Goal: Information Seeking & Learning: Check status

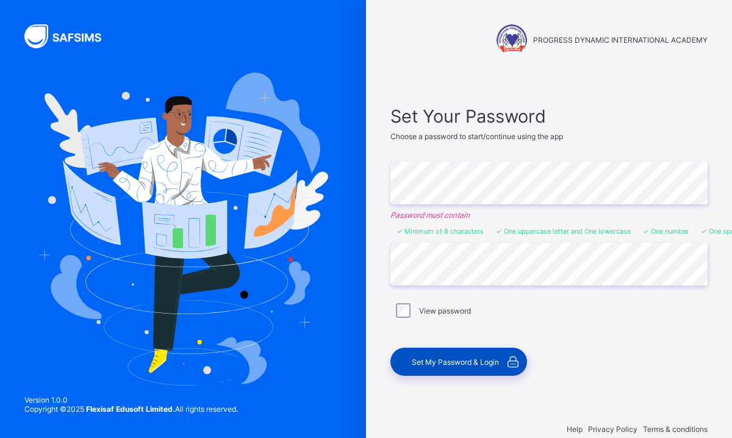
click at [468, 361] on span "Set My Password & Login" at bounding box center [455, 361] width 87 height 9
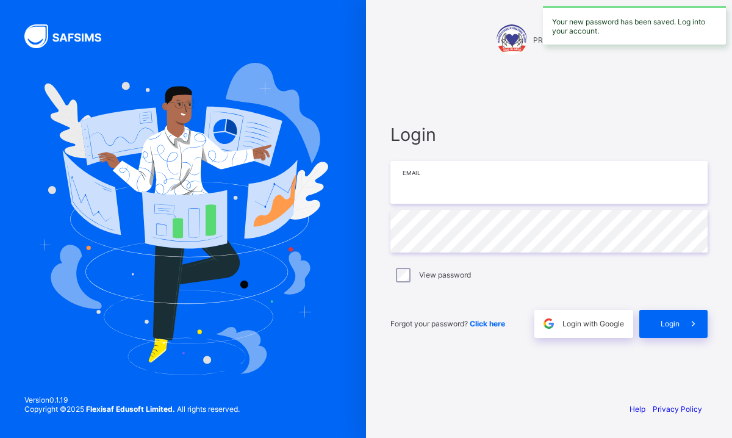
click at [501, 185] on input "email" at bounding box center [548, 182] width 317 height 43
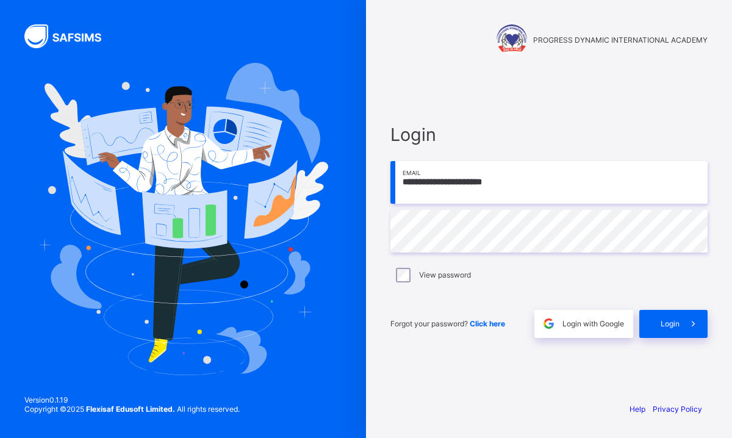
type input "**********"
click at [666, 323] on span "Login" at bounding box center [670, 323] width 19 height 9
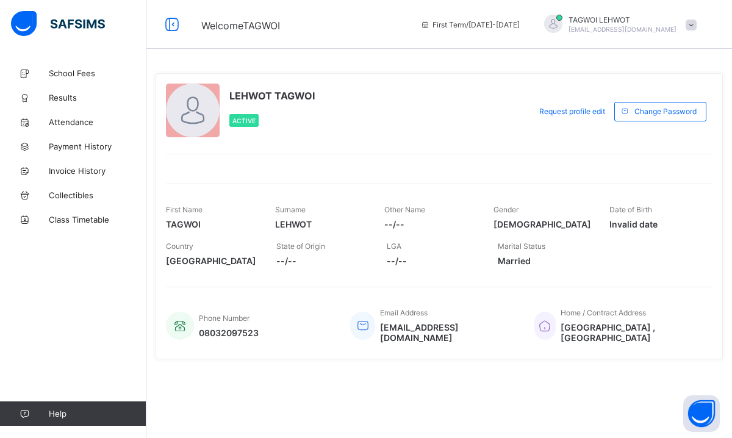
click at [690, 24] on span at bounding box center [691, 25] width 11 height 11
click at [82, 175] on span "Invoice History" at bounding box center [98, 171] width 98 height 10
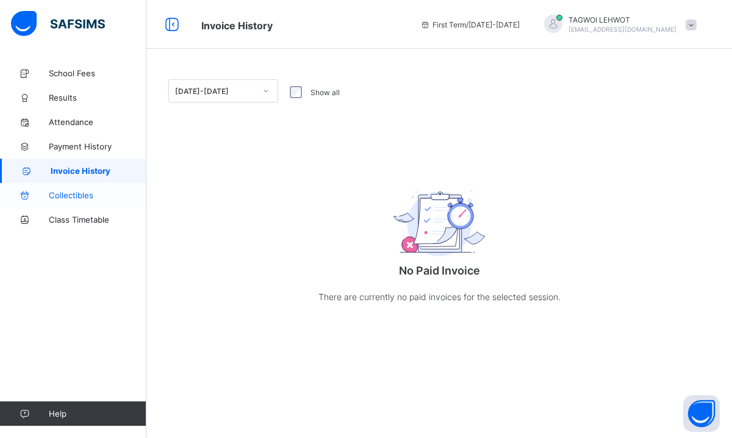
click at [60, 193] on span "Collectibles" at bounding box center [98, 195] width 98 height 10
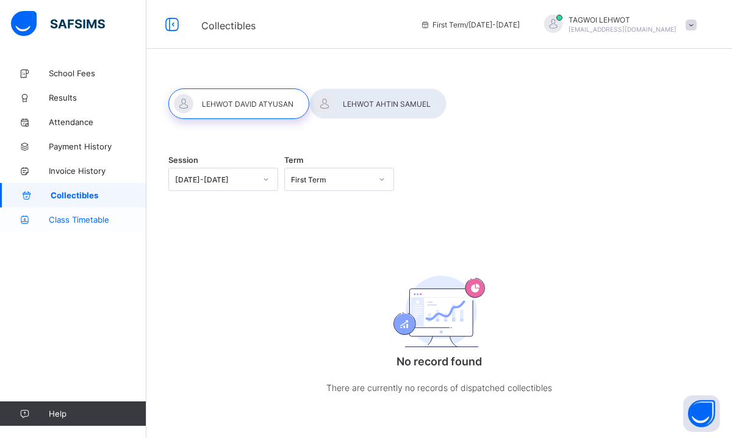
click at [61, 220] on span "Class Timetable" at bounding box center [98, 220] width 98 height 10
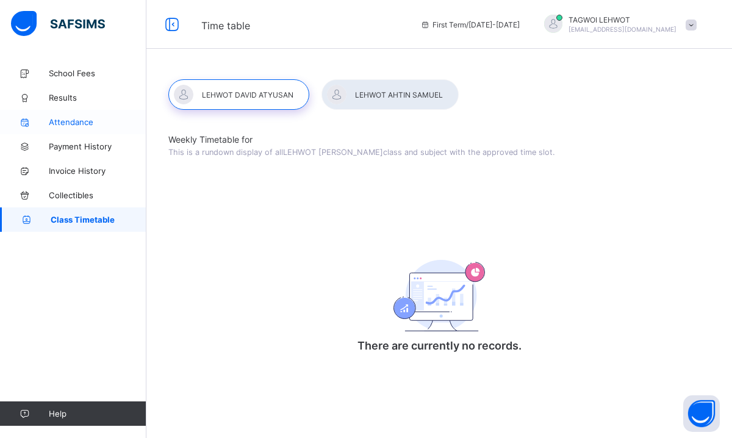
click at [83, 121] on span "Attendance" at bounding box center [98, 122] width 98 height 10
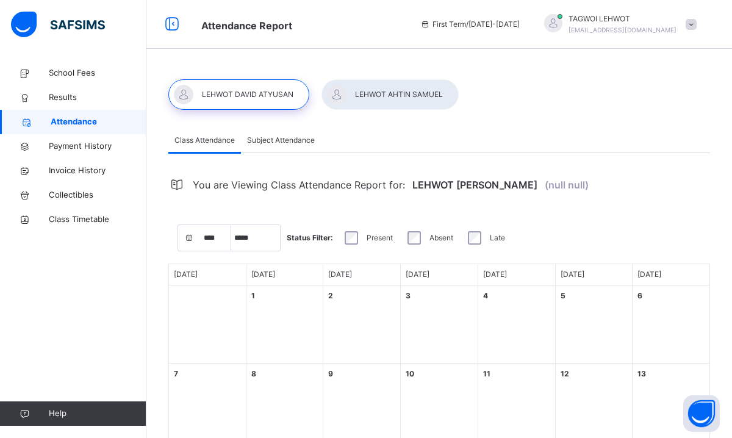
select select "****"
select select "*"
click at [287, 140] on span "Subject Attendance" at bounding box center [281, 140] width 68 height 11
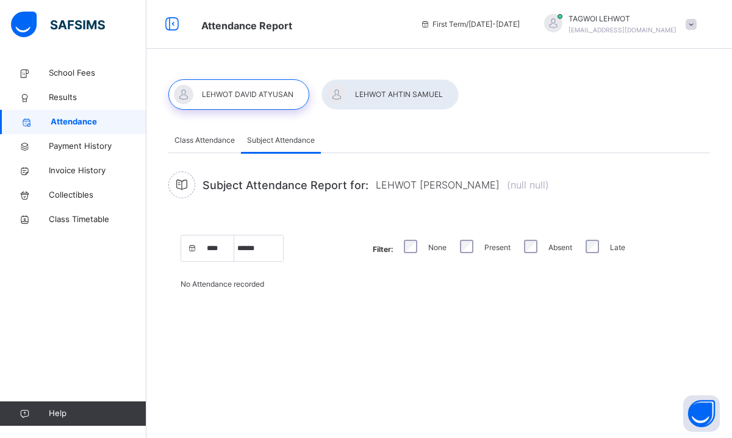
click at [190, 141] on span "Class Attendance" at bounding box center [204, 140] width 60 height 11
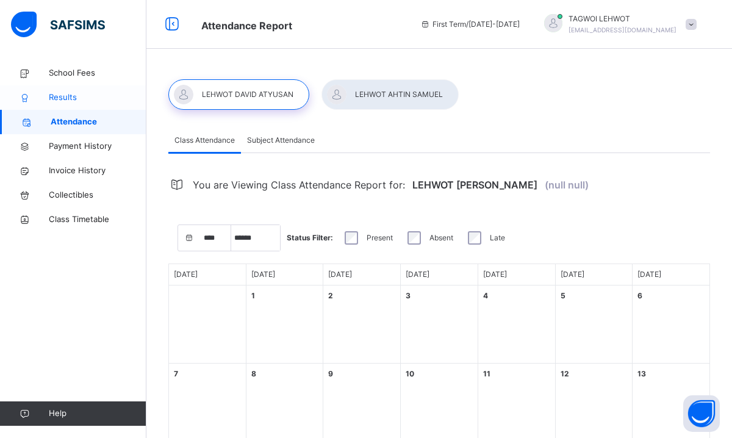
click at [67, 96] on span "Results" at bounding box center [98, 97] width 98 height 12
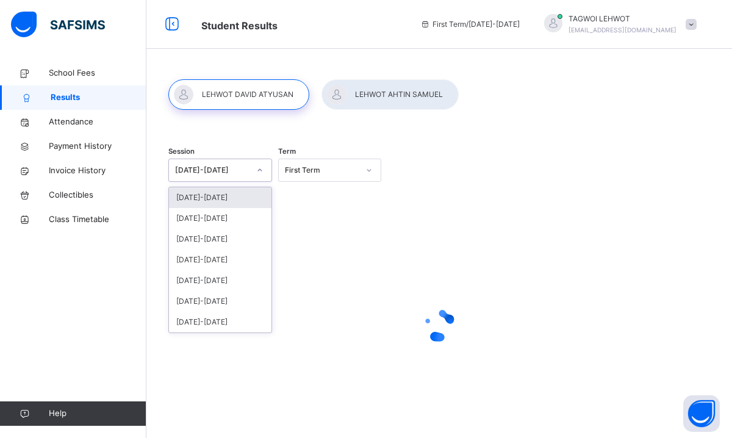
click at [258, 169] on icon at bounding box center [259, 170] width 7 height 12
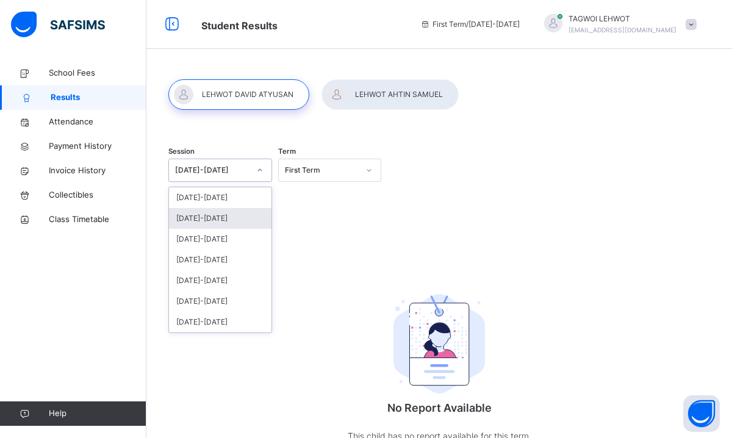
click at [213, 218] on div "[DATE]-[DATE]" at bounding box center [220, 218] width 102 height 21
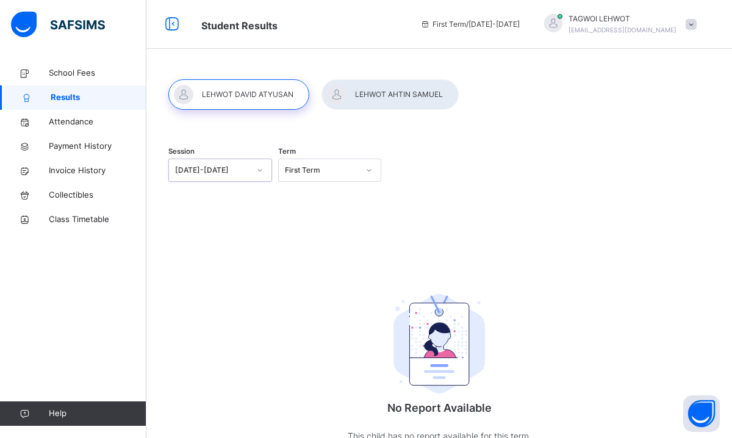
click at [364, 172] on div at bounding box center [369, 170] width 21 height 20
click at [309, 238] on div "Third Term" at bounding box center [330, 239] width 102 height 21
click at [82, 68] on span "School Fees" at bounding box center [98, 73] width 98 height 12
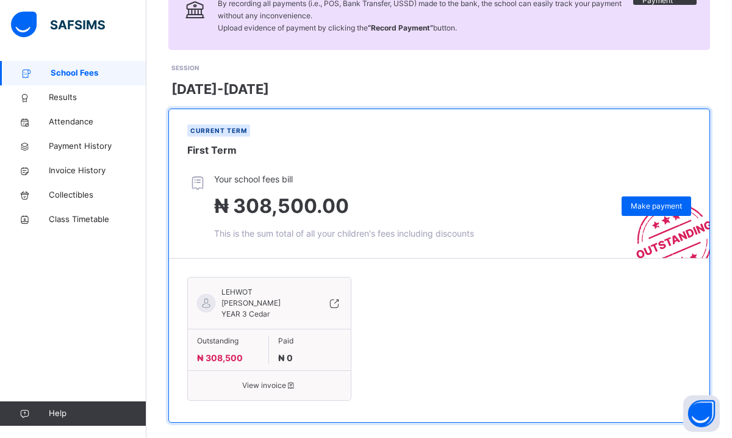
scroll to position [126, 0]
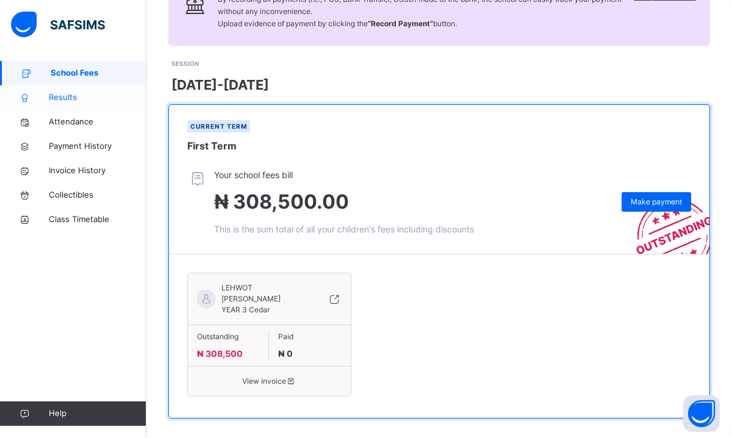
click at [72, 99] on span "Results" at bounding box center [98, 97] width 98 height 12
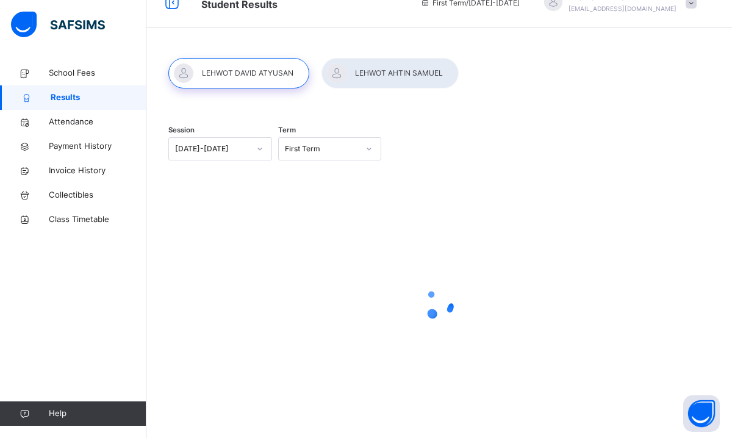
scroll to position [21, 0]
click at [71, 71] on span "School Fees" at bounding box center [98, 73] width 98 height 12
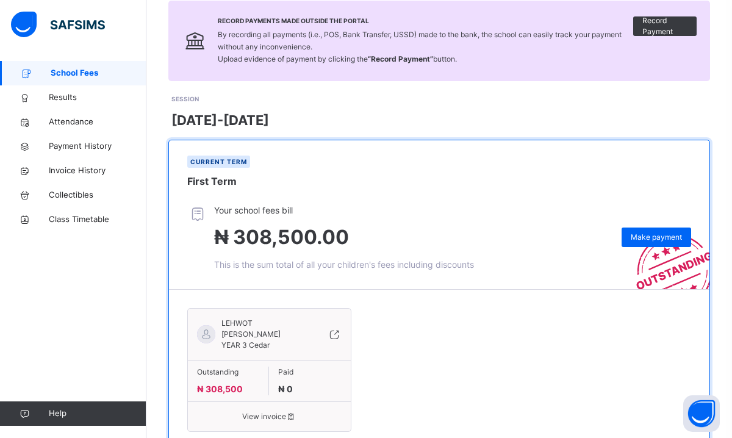
scroll to position [126, 0]
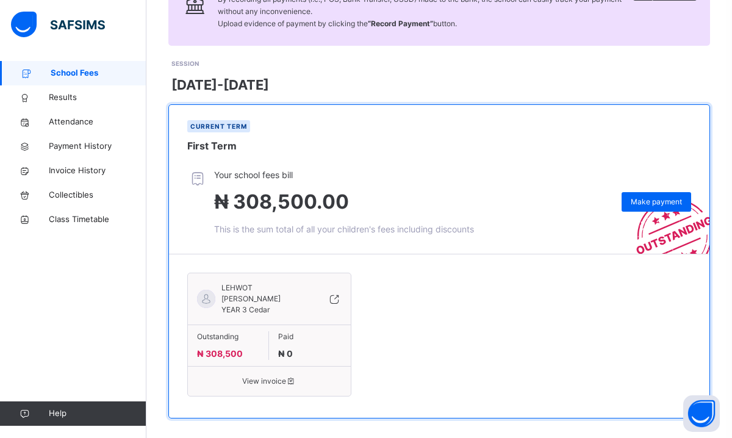
click at [290, 376] on icon at bounding box center [291, 380] width 10 height 9
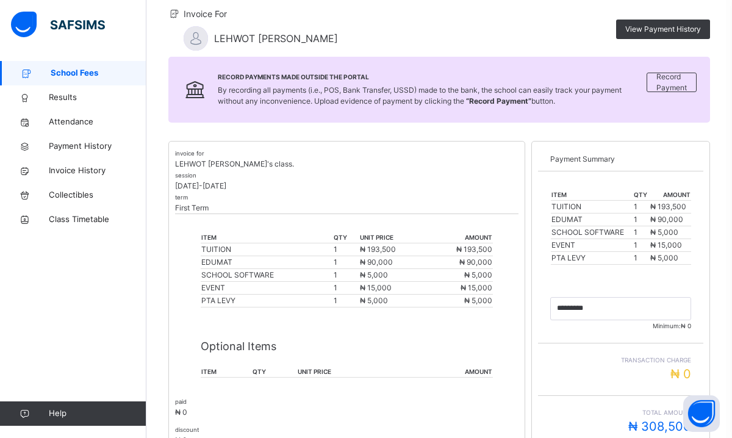
scroll to position [109, 0]
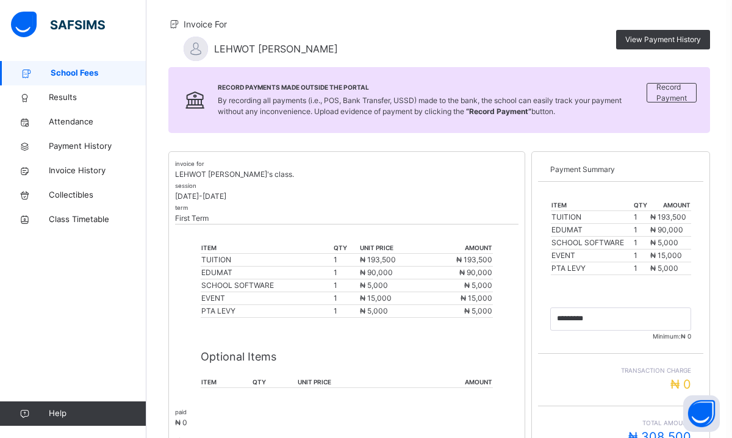
click at [63, 71] on span "School Fees" at bounding box center [99, 73] width 96 height 12
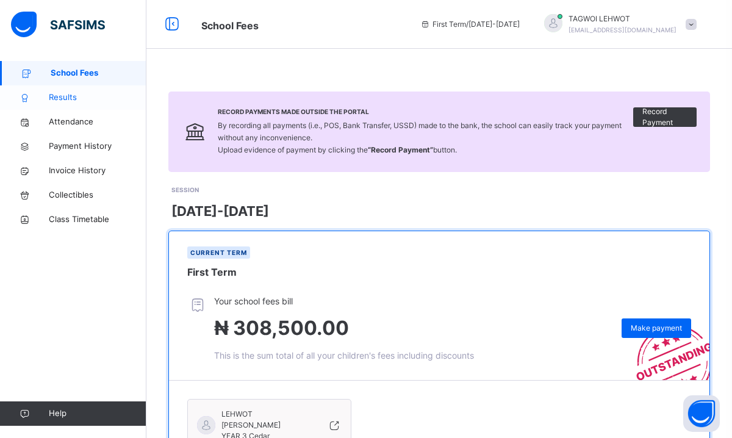
click at [61, 98] on span "Results" at bounding box center [98, 97] width 98 height 12
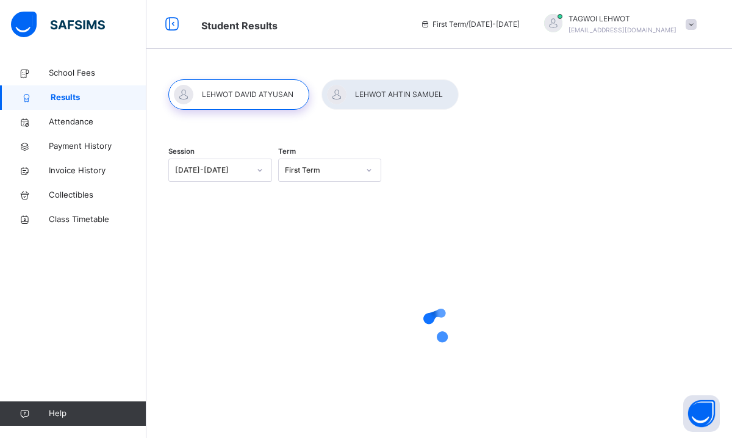
click at [403, 93] on div at bounding box center [389, 94] width 137 height 30
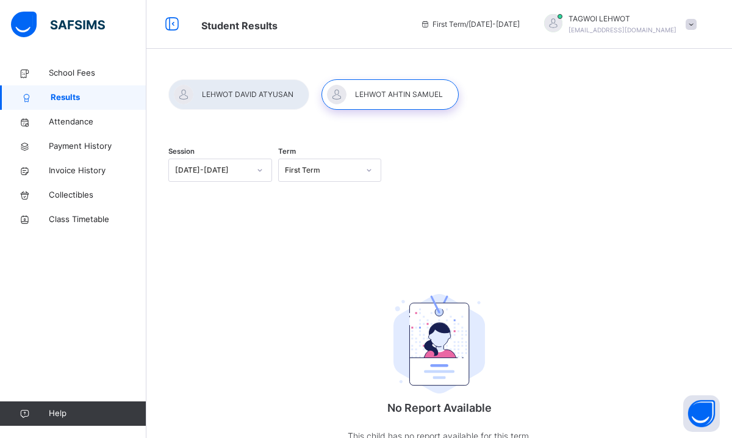
click at [403, 93] on div at bounding box center [389, 94] width 137 height 30
click at [86, 71] on span "School Fees" at bounding box center [98, 73] width 98 height 12
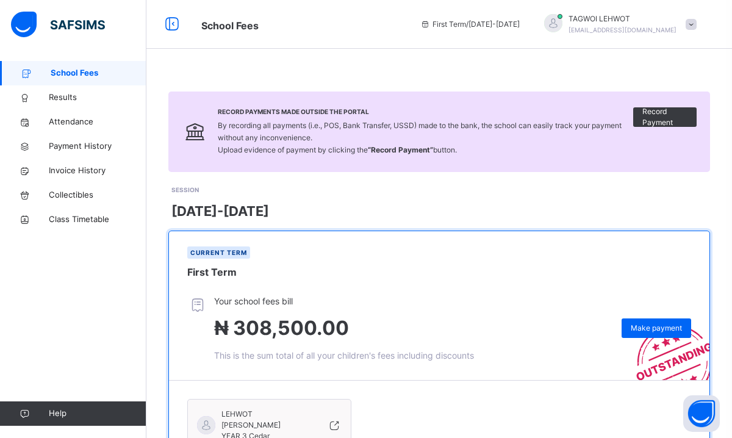
click at [692, 20] on span at bounding box center [691, 24] width 11 height 11
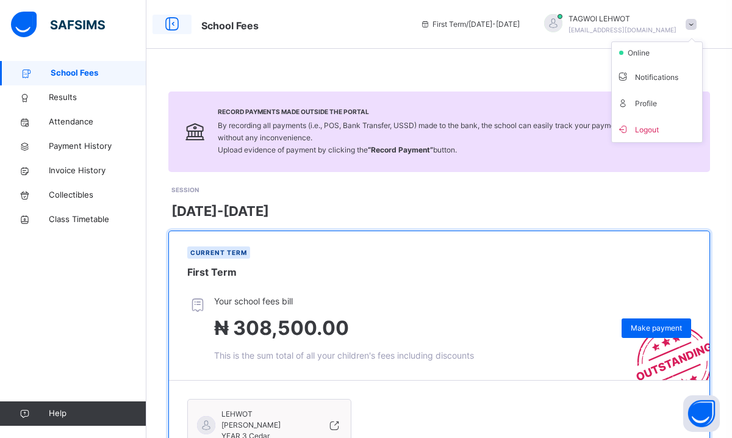
click at [171, 21] on icon at bounding box center [172, 24] width 21 height 22
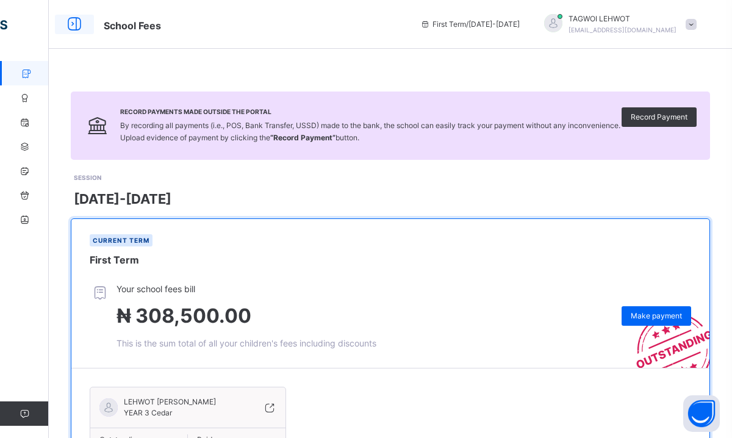
click at [73, 21] on icon at bounding box center [74, 24] width 21 height 22
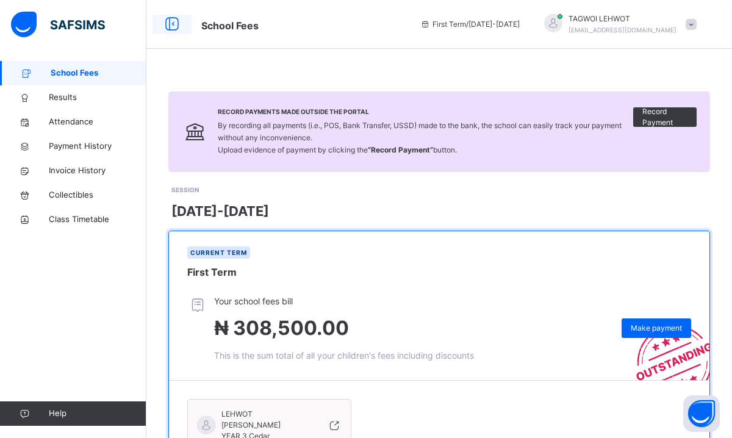
click at [171, 26] on icon at bounding box center [172, 24] width 21 height 22
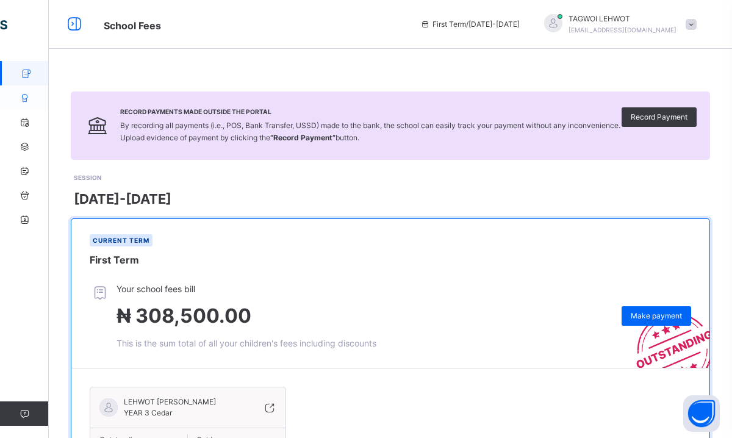
click at [18, 91] on link "Results" at bounding box center [73, 97] width 146 height 24
click at [24, 98] on icon at bounding box center [24, 97] width 49 height 9
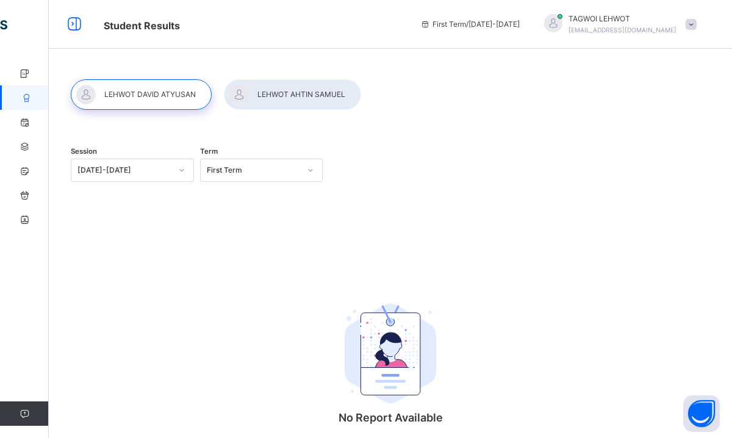
click at [296, 97] on div at bounding box center [292, 94] width 137 height 30
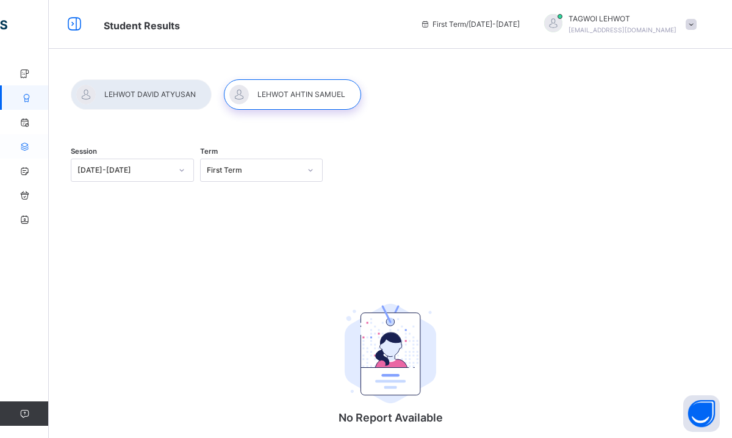
click at [26, 149] on icon at bounding box center [24, 146] width 49 height 9
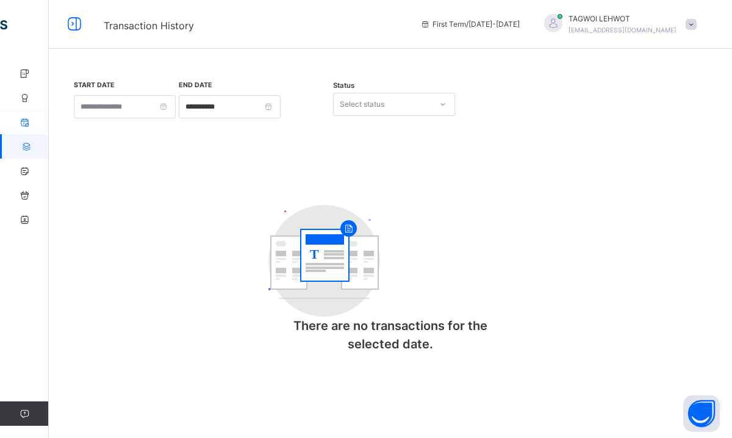
click at [23, 123] on icon at bounding box center [24, 122] width 49 height 9
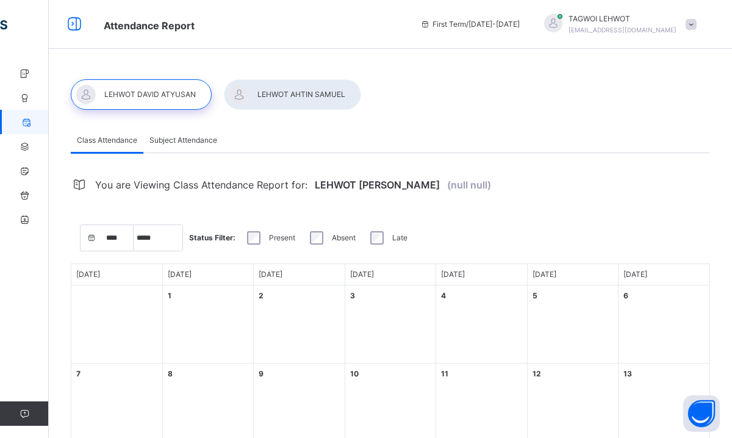
select select "****"
select select "*"
click at [293, 98] on div at bounding box center [292, 94] width 137 height 30
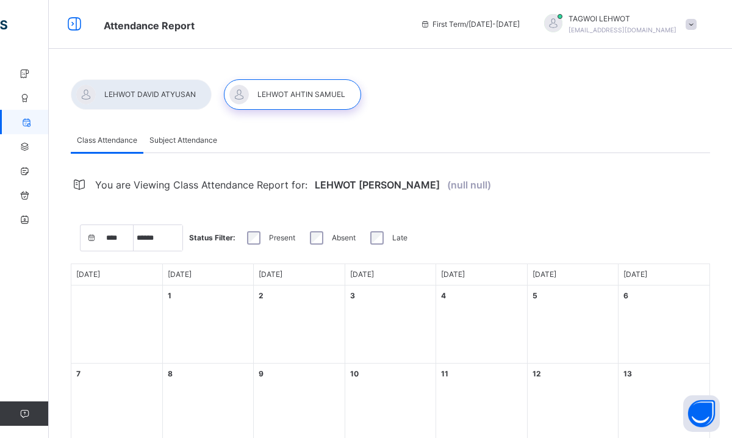
click at [165, 89] on div at bounding box center [141, 94] width 141 height 30
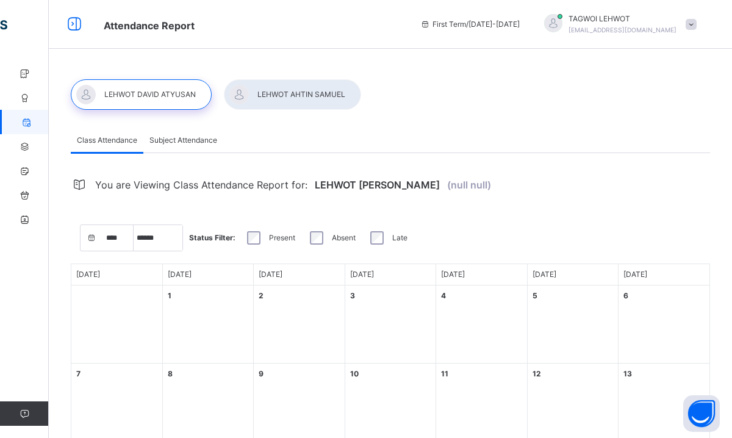
click at [295, 91] on div at bounding box center [292, 94] width 137 height 30
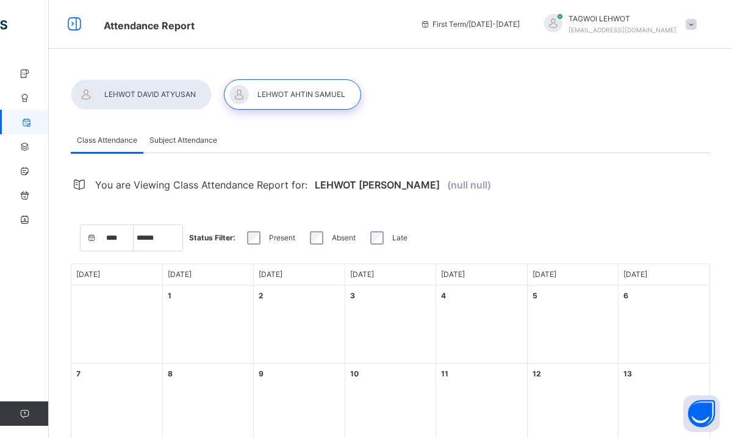
click at [295, 91] on div at bounding box center [292, 94] width 137 height 30
click at [27, 74] on icon at bounding box center [24, 73] width 49 height 9
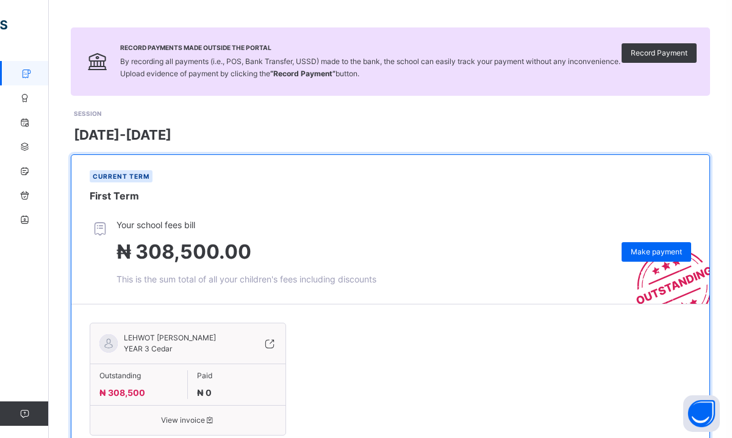
scroll to position [126, 0]
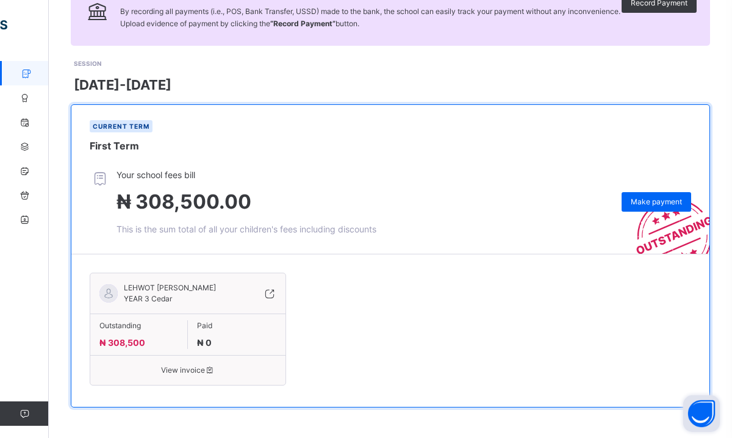
click at [706, 413] on button "Open asap" at bounding box center [701, 413] width 37 height 37
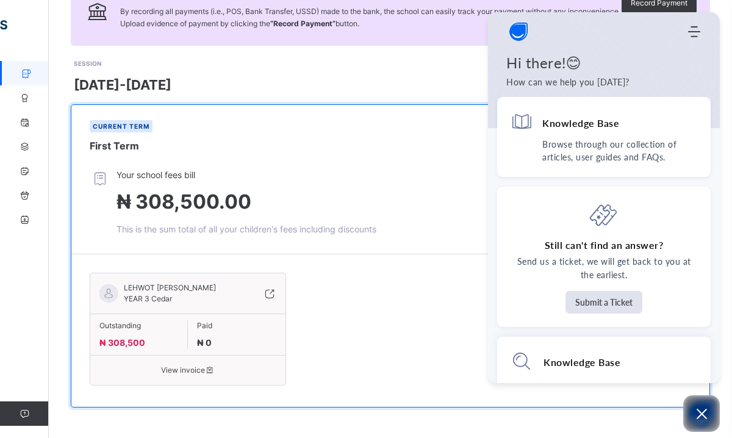
click at [399, 309] on div "LEHWOT [PERSON_NAME] ATYUSAN YEAR 3 Cedar Outstanding ₦ 308,500 Paid ₦ 0 View i…" at bounding box center [390, 331] width 601 height 128
click at [270, 292] on icon at bounding box center [269, 293] width 13 height 15
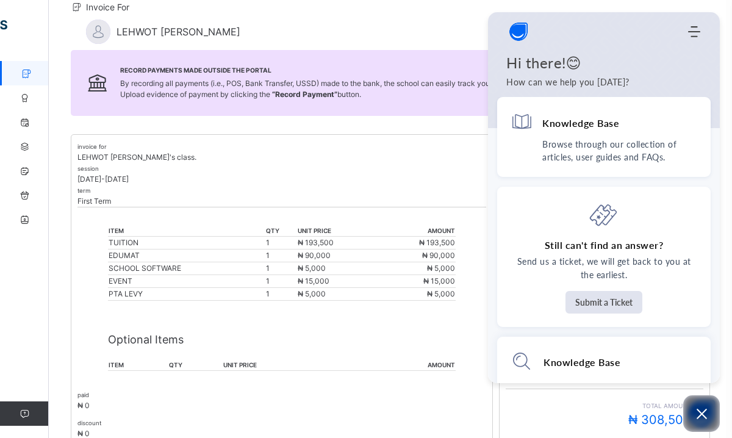
click at [320, 170] on div "session [DATE]-[DATE]" at bounding box center [281, 174] width 409 height 22
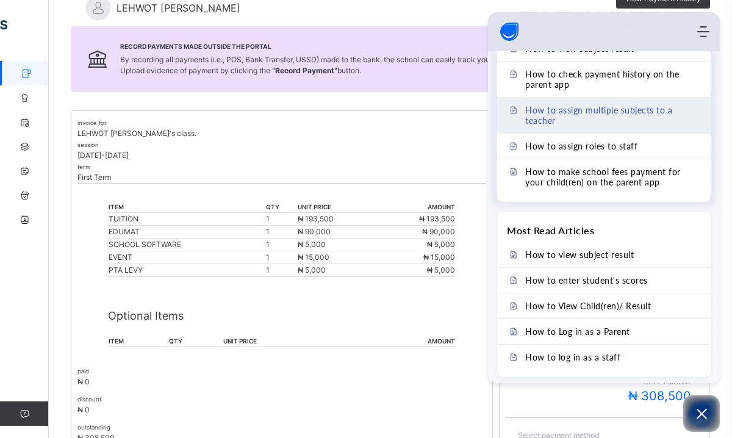
scroll to position [384, 0]
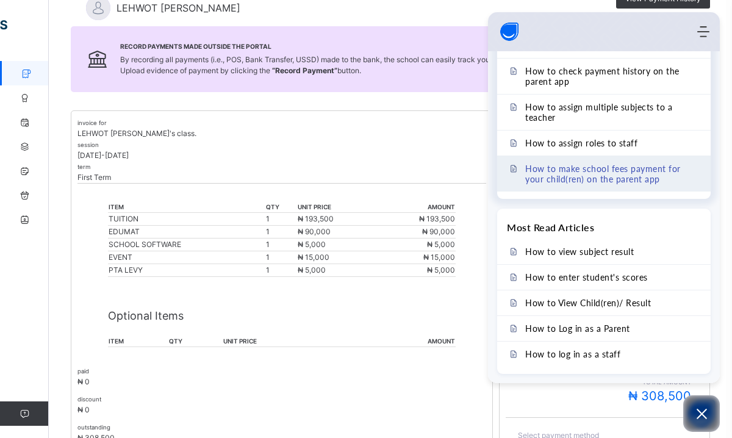
click at [578, 170] on span "How to make school fees payment for your child(ren) on the parent app" at bounding box center [611, 173] width 172 height 21
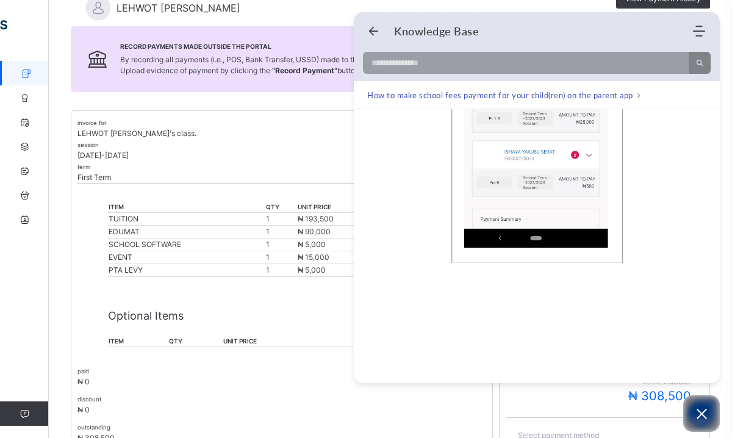
scroll to position [2888, 0]
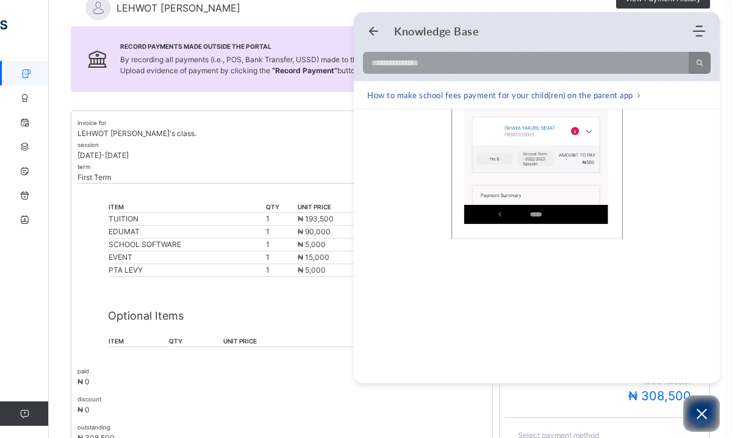
click at [299, 150] on p "[DATE]-[DATE]" at bounding box center [281, 155] width 409 height 11
click at [370, 31] on use "Back" at bounding box center [373, 31] width 9 height 9
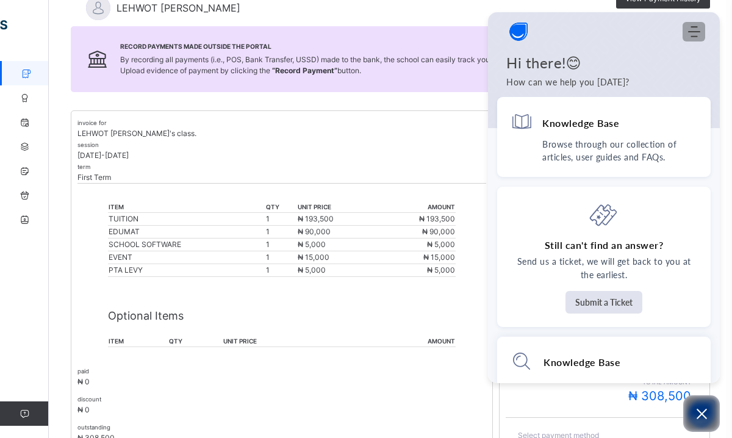
click at [698, 28] on icon "Modules Menu" at bounding box center [694, 32] width 12 height 12
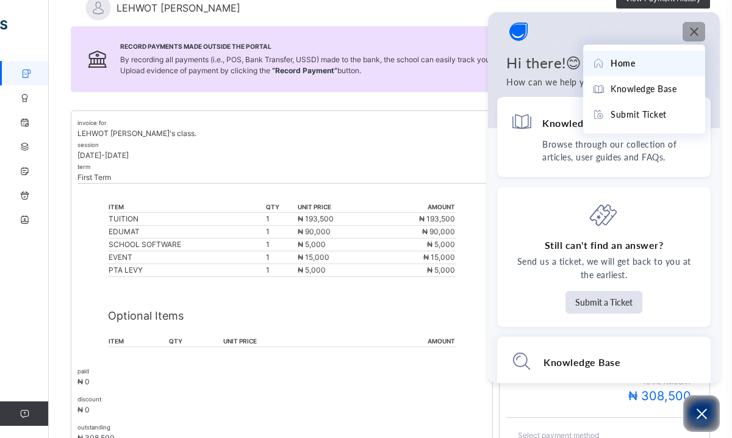
click at [698, 34] on icon "Modules Menu" at bounding box center [694, 32] width 12 height 12
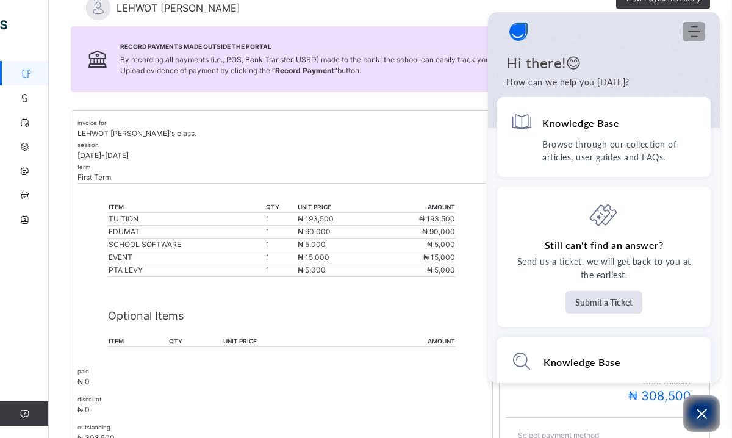
click at [698, 34] on icon "Modules Menu" at bounding box center [694, 32] width 12 height 12
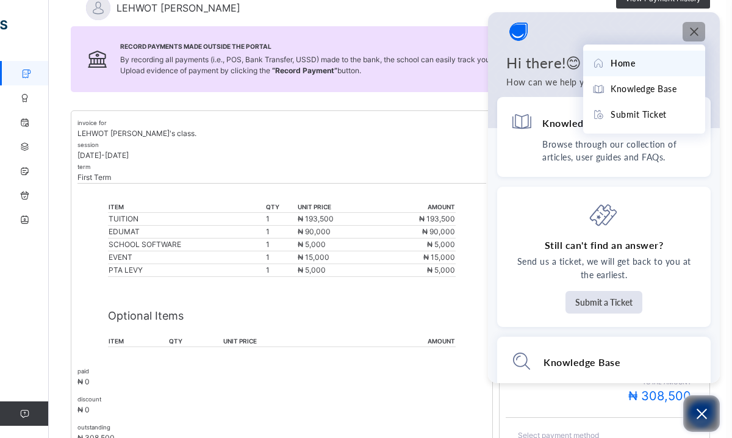
click at [704, 412] on icon "Open asap" at bounding box center [701, 413] width 15 height 15
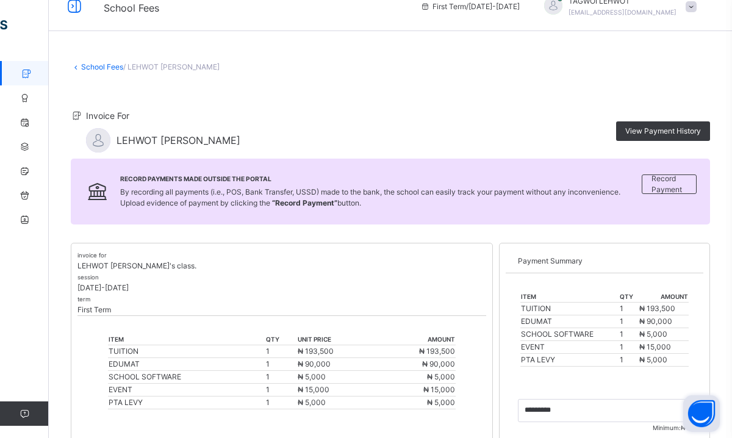
scroll to position [0, 0]
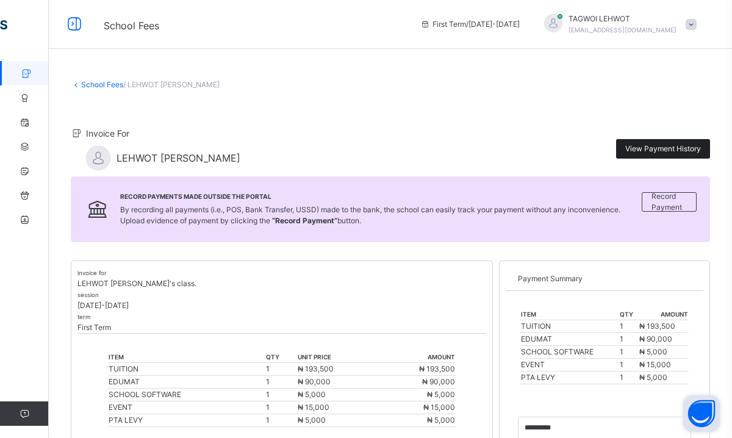
click at [672, 144] on span "View Payment History" at bounding box center [663, 148] width 76 height 11
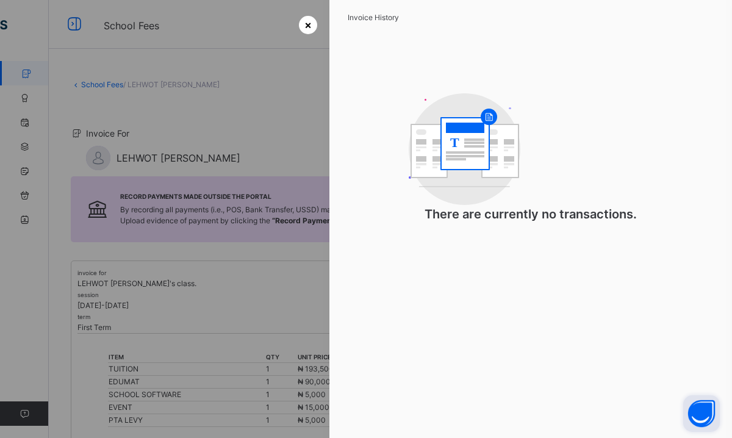
click at [304, 28] on span "×" at bounding box center [307, 24] width 7 height 16
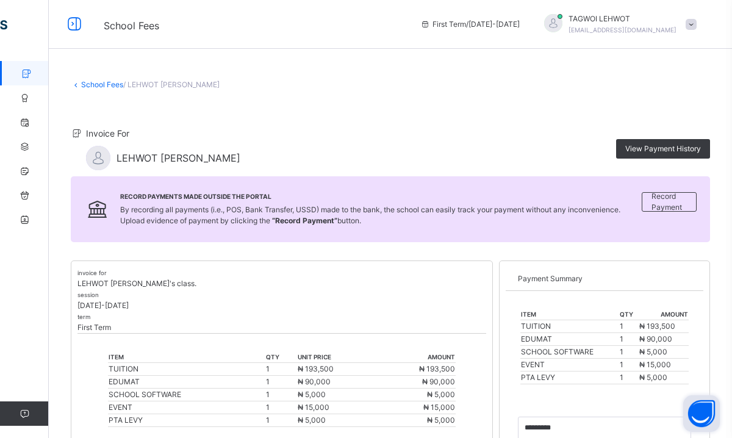
click at [26, 71] on icon at bounding box center [26, 73] width 49 height 9
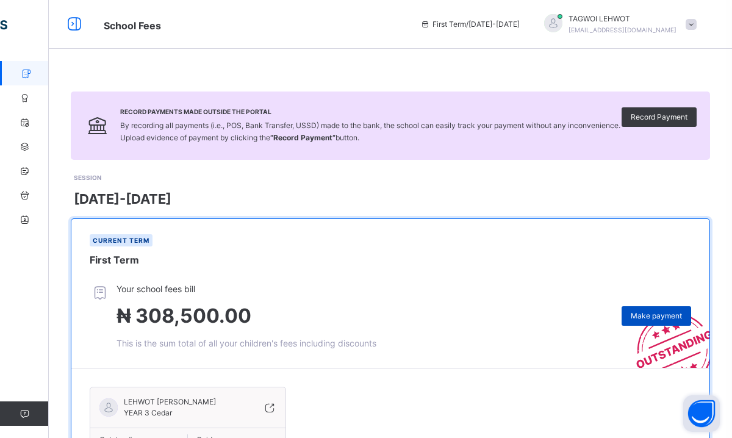
click at [647, 321] on span "Make payment" at bounding box center [656, 315] width 51 height 11
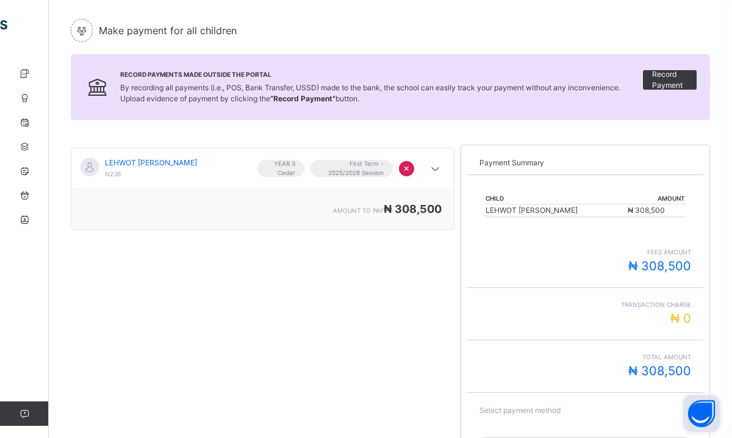
scroll to position [95, 0]
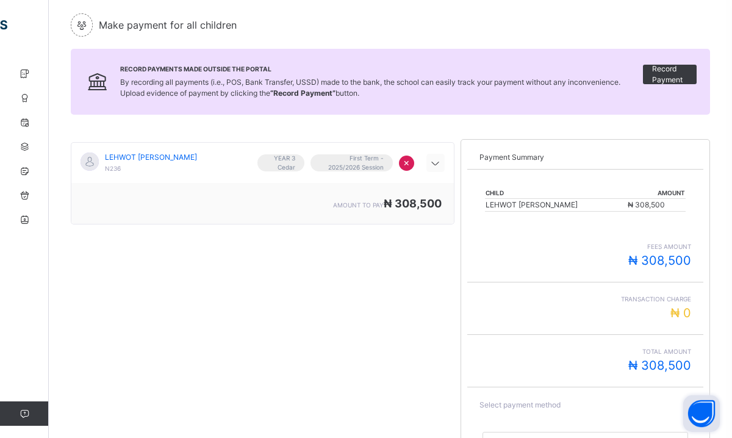
click at [436, 162] on icon at bounding box center [435, 164] width 15 height 16
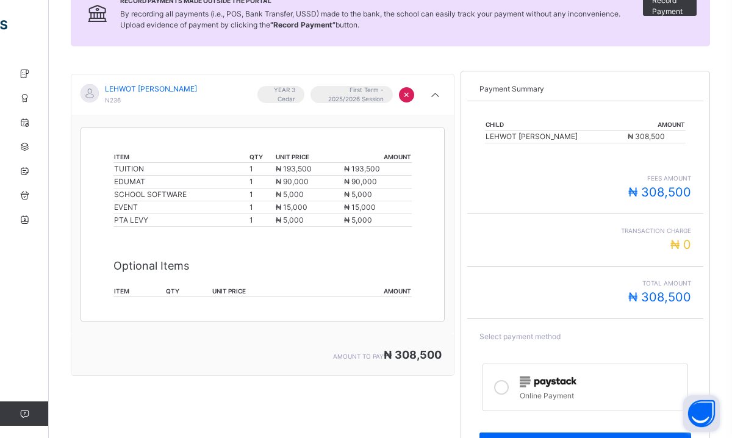
scroll to position [207, 0]
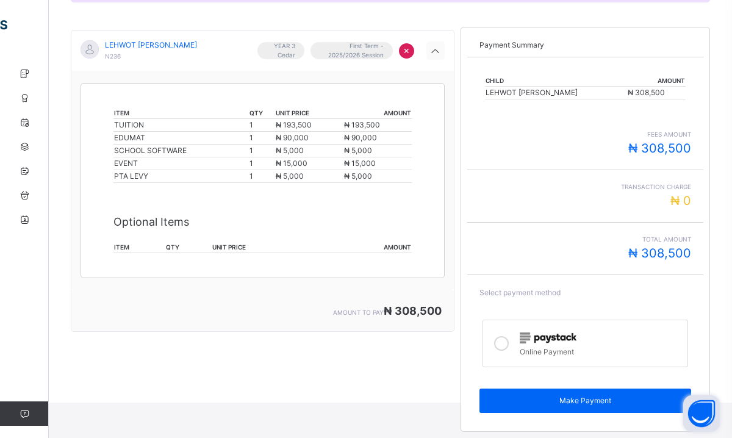
click at [433, 51] on icon at bounding box center [435, 52] width 15 height 16
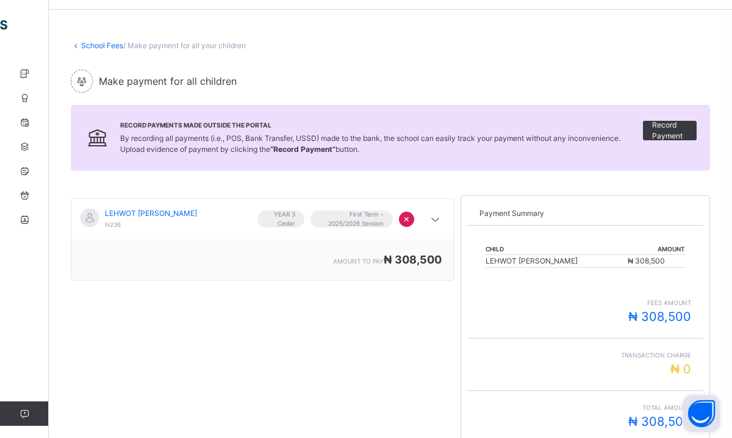
scroll to position [0, 0]
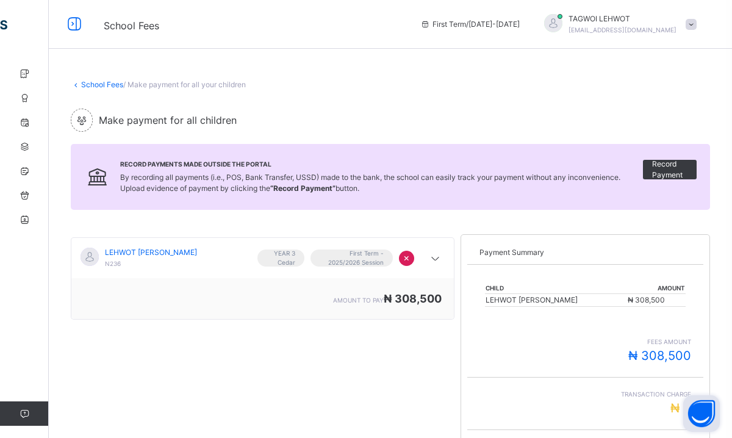
click at [694, 24] on span at bounding box center [691, 24] width 11 height 11
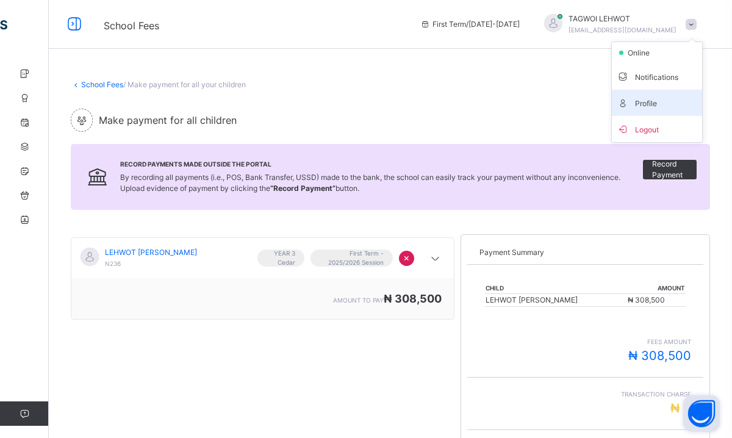
click at [646, 99] on span "Profile" at bounding box center [657, 103] width 81 height 16
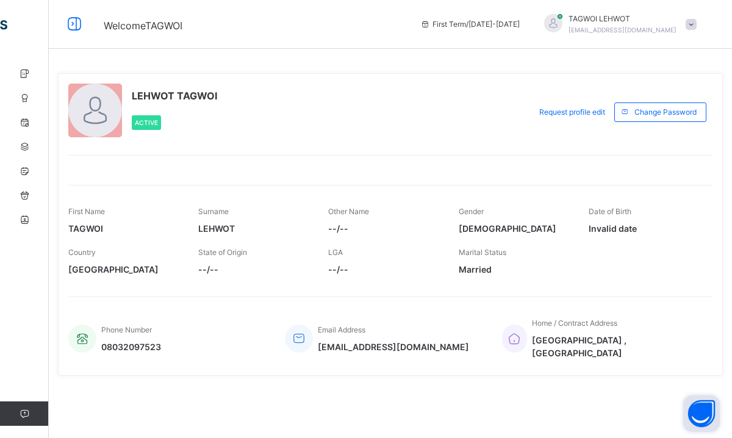
click at [693, 21] on span at bounding box center [691, 24] width 11 height 11
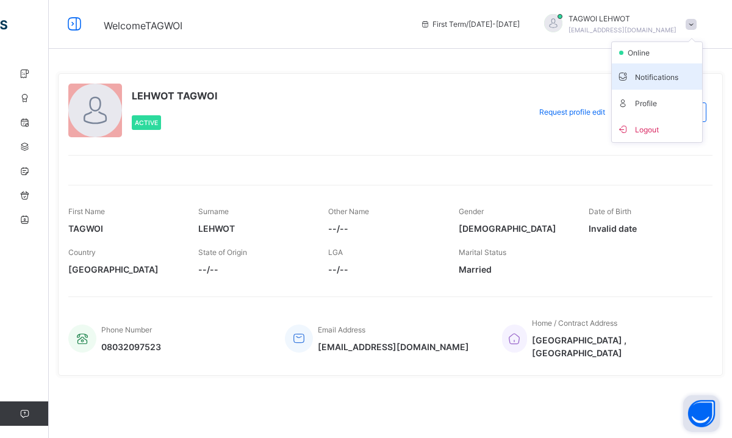
click at [667, 78] on span "Notifications" at bounding box center [657, 76] width 81 height 16
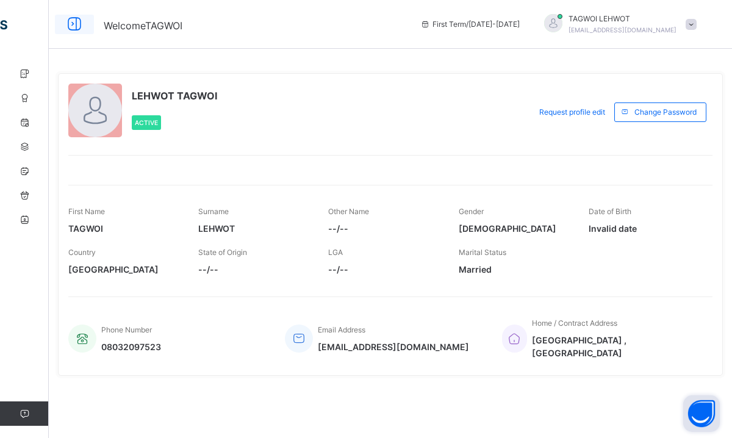
click at [75, 21] on icon at bounding box center [74, 24] width 21 height 22
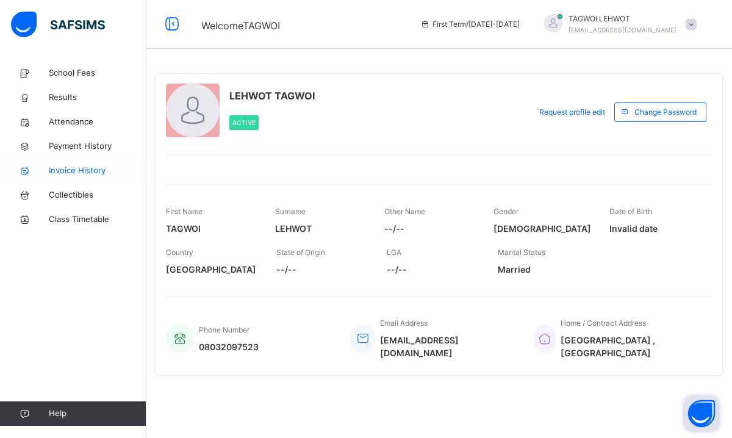
click at [69, 173] on span "Invoice History" at bounding box center [98, 171] width 98 height 12
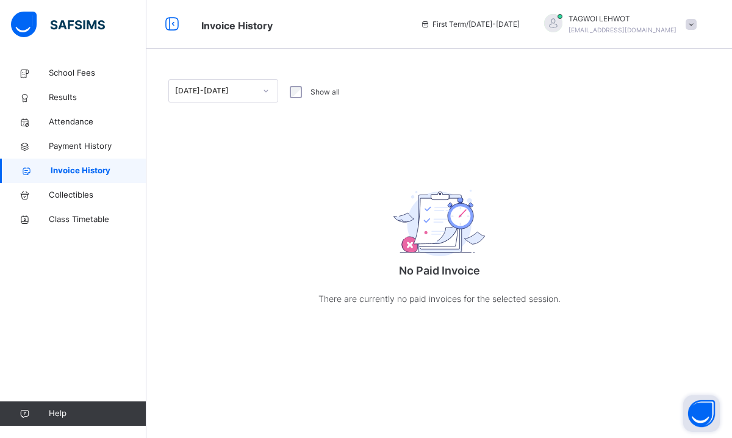
click at [263, 88] on icon at bounding box center [265, 91] width 7 height 12
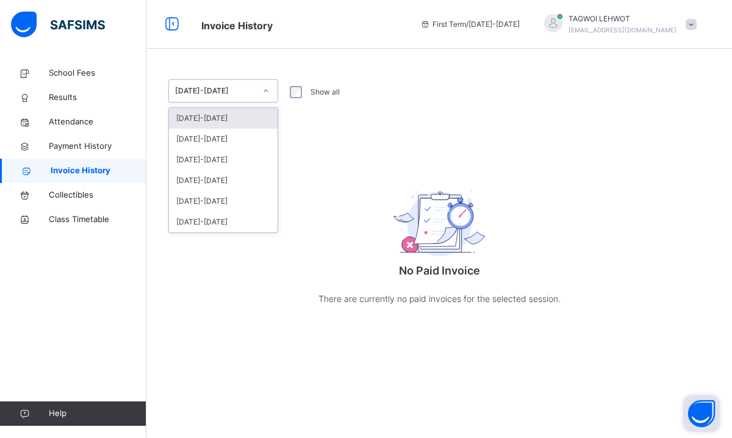
click at [218, 121] on div "[DATE]-[DATE]" at bounding box center [223, 118] width 109 height 21
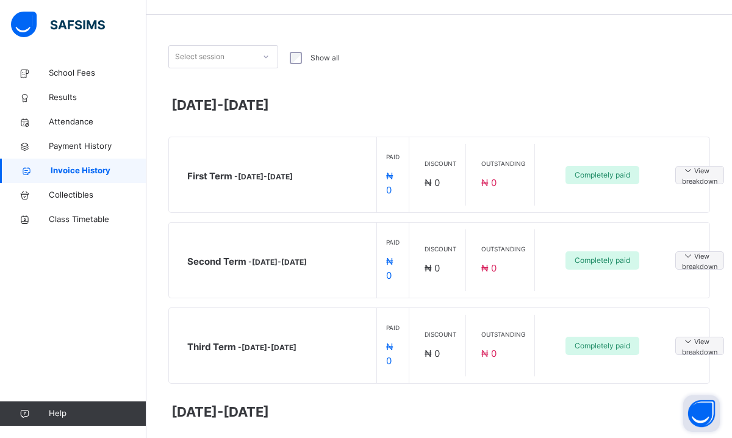
scroll to position [36, 0]
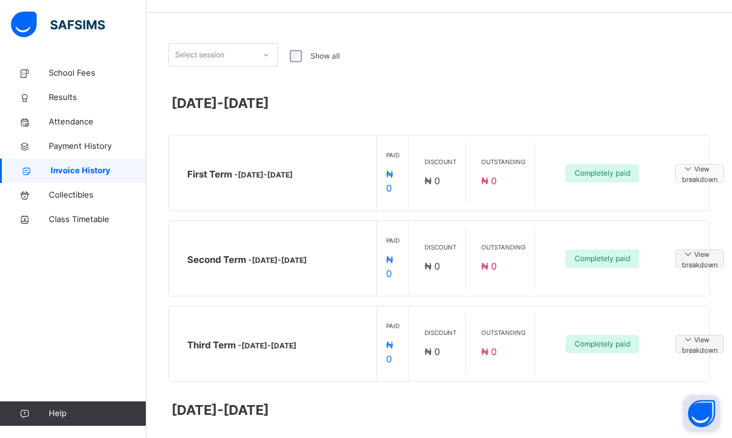
click at [703, 164] on span "View breakdown" at bounding box center [699, 173] width 35 height 23
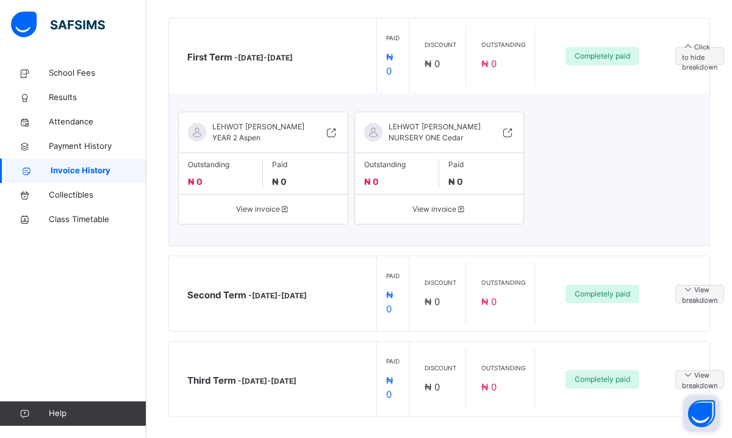
scroll to position [154, 0]
click at [281, 204] on icon at bounding box center [285, 208] width 10 height 9
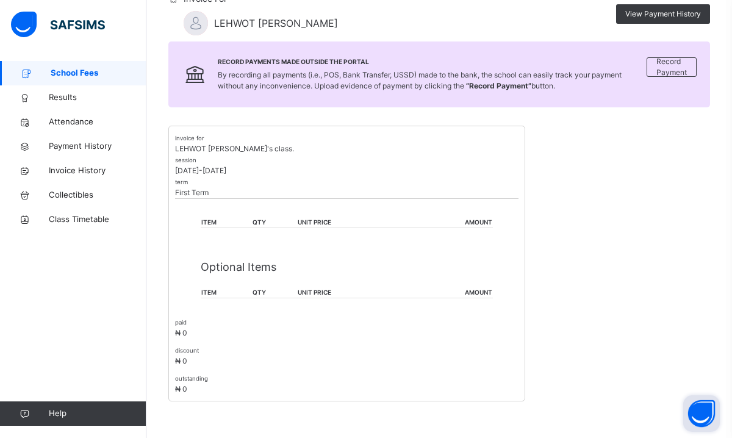
scroll to position [135, 0]
click at [628, 174] on div "invoice for LEHWOT AHTIN [PERSON_NAME]'s class. session [DATE]-[DATE] term Firs…" at bounding box center [439, 264] width 542 height 276
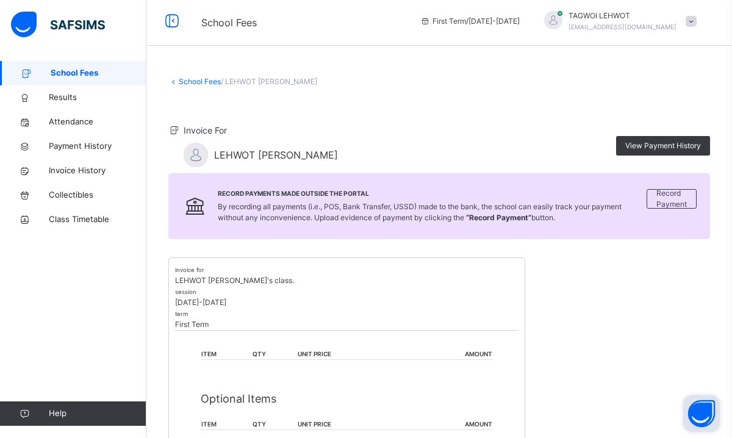
scroll to position [0, 0]
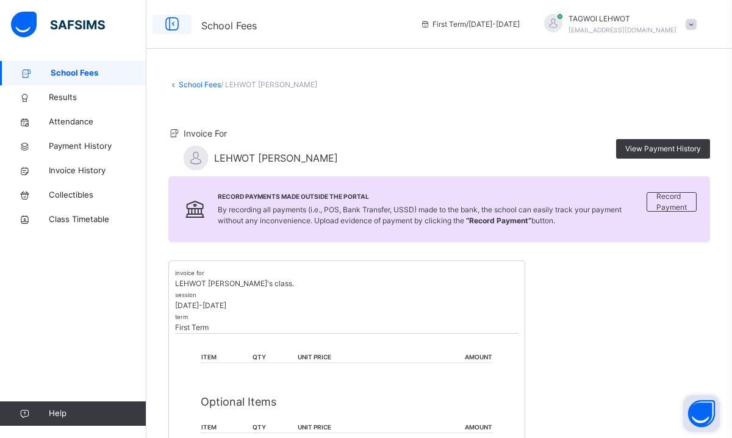
click at [174, 26] on icon at bounding box center [172, 24] width 21 height 22
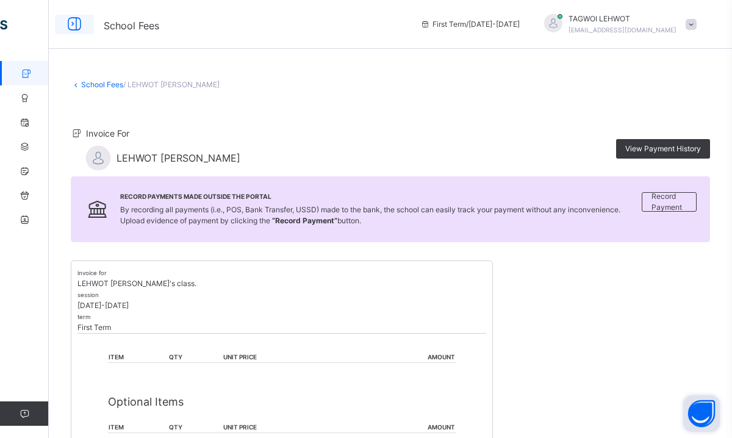
click at [74, 24] on icon at bounding box center [74, 24] width 21 height 22
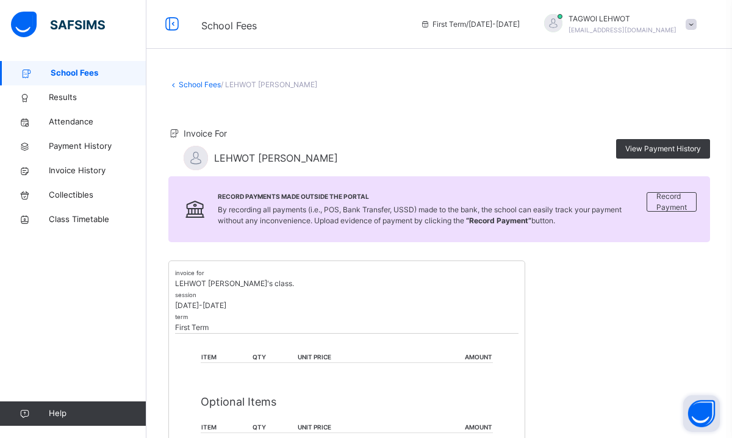
click at [176, 85] on icon at bounding box center [173, 84] width 10 height 9
click at [195, 84] on link "School Fees" at bounding box center [200, 84] width 42 height 9
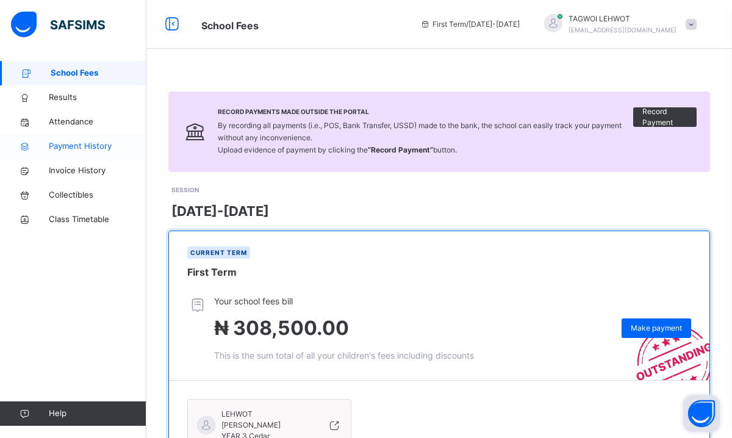
click at [93, 146] on span "Payment History" at bounding box center [98, 146] width 98 height 12
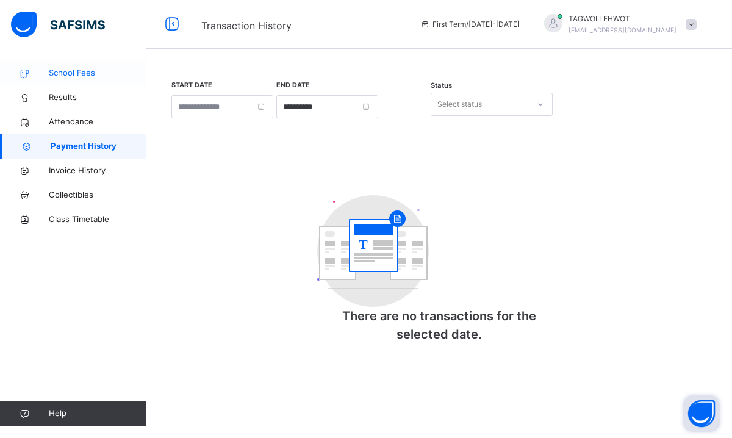
click at [81, 72] on span "School Fees" at bounding box center [98, 73] width 98 height 12
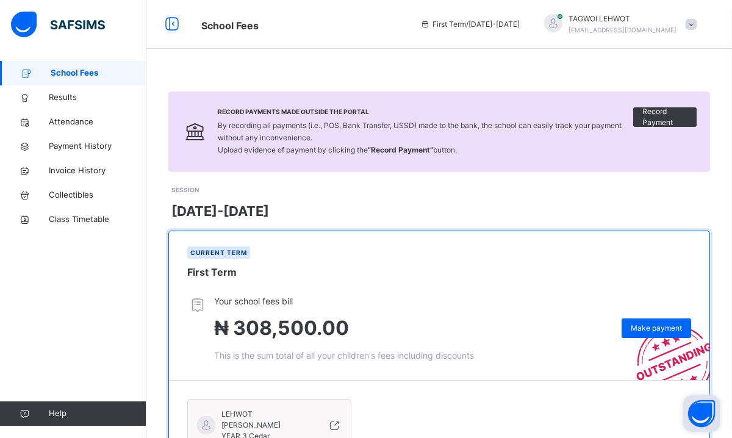
click at [26, 73] on icon at bounding box center [26, 73] width 49 height 9
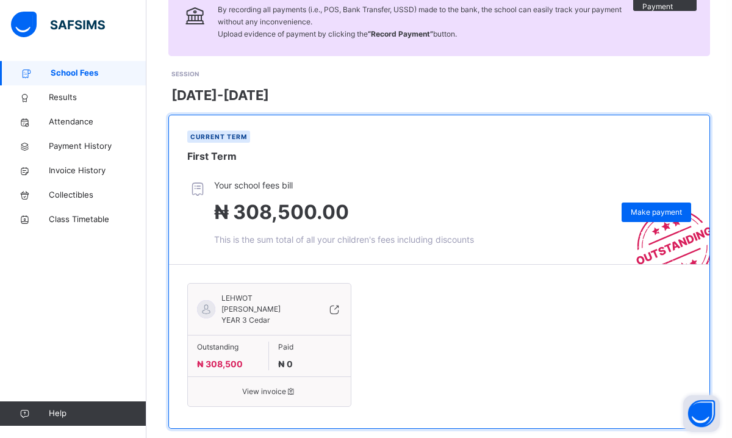
scroll to position [126, 0]
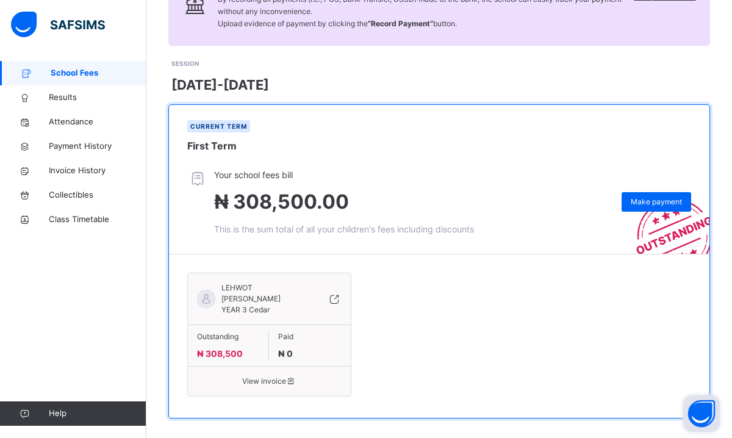
click at [232, 289] on span "LEHWOT [PERSON_NAME]" at bounding box center [266, 293] width 91 height 22
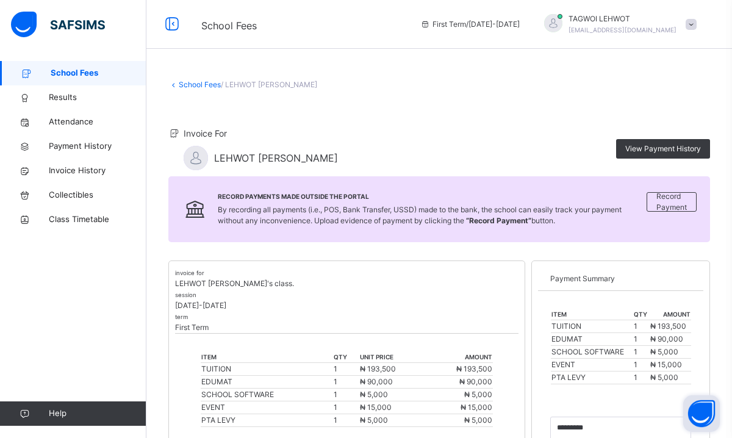
scroll to position [2, 0]
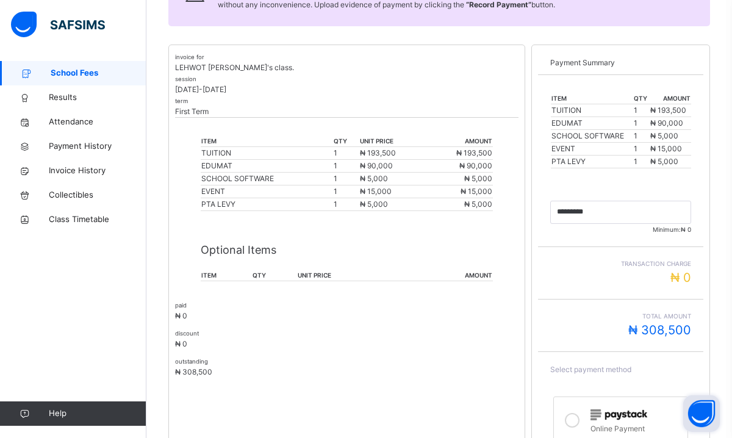
scroll to position [223, 0]
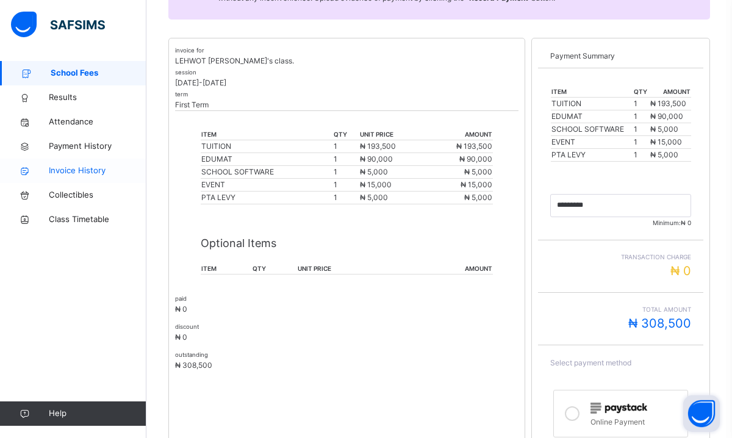
click at [75, 169] on span "Invoice History" at bounding box center [98, 171] width 98 height 12
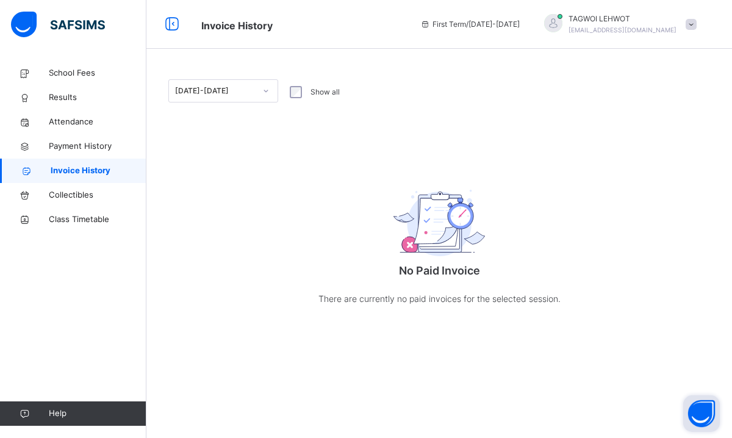
click at [518, 23] on span "First Term / [DATE]-[DATE]" at bounding box center [469, 24] width 99 height 11
click at [626, 15] on span "TAGWOI LEHWOT" at bounding box center [622, 18] width 108 height 11
click at [29, 24] on img at bounding box center [58, 25] width 94 height 26
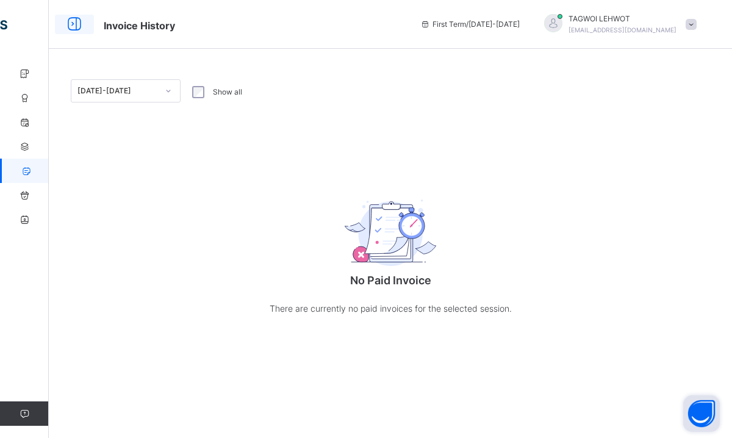
click at [74, 21] on icon at bounding box center [74, 24] width 21 height 22
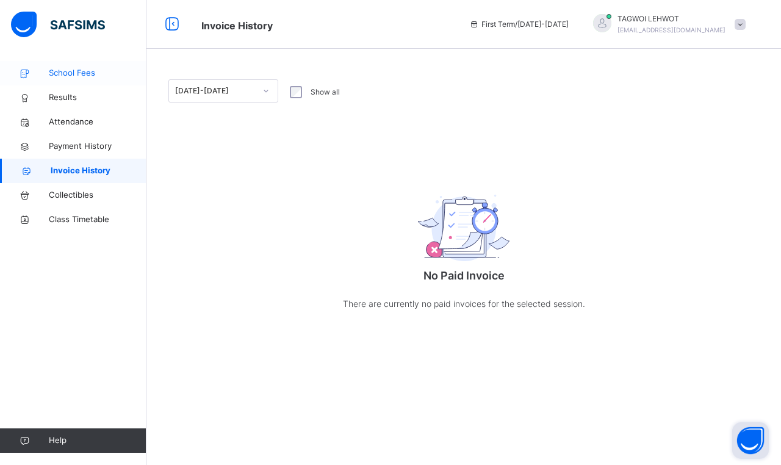
click at [54, 72] on span "School Fees" at bounding box center [98, 73] width 98 height 12
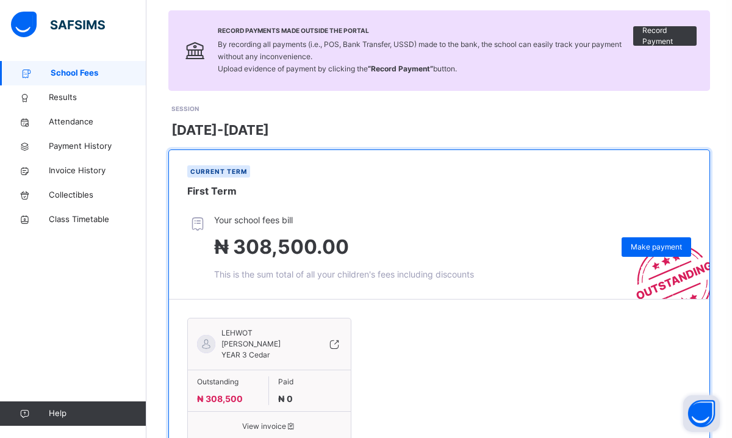
scroll to position [84, 0]
